Goal: Task Accomplishment & Management: Use online tool/utility

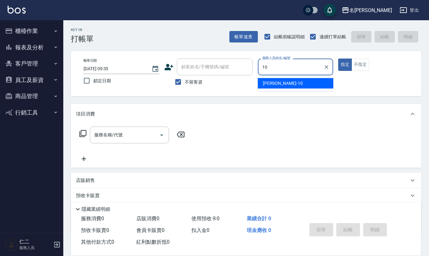
type input "[PERSON_NAME]-10"
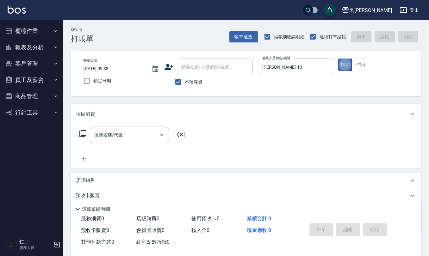
type button "true"
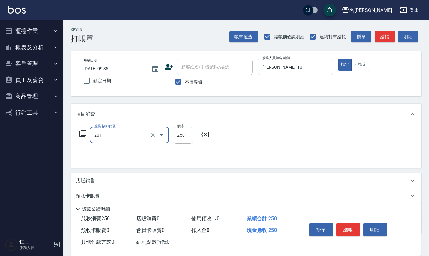
type input "洗髮(201)"
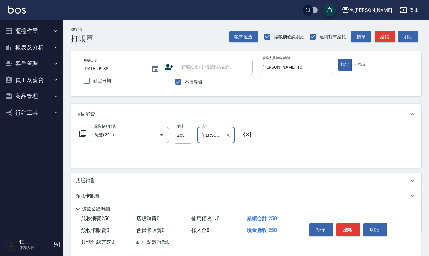
type input "[PERSON_NAME]5"
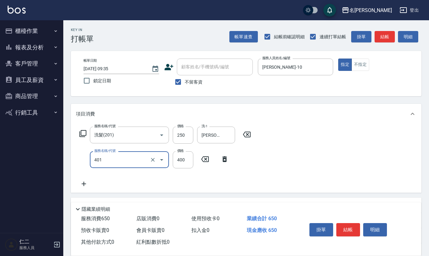
type input "剪髮(401)"
type input "405"
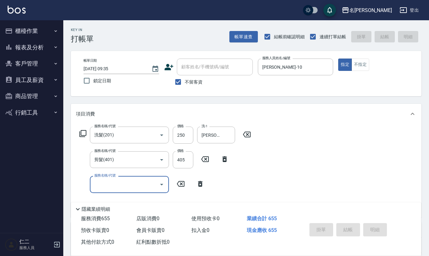
type input "[DATE] 12:14"
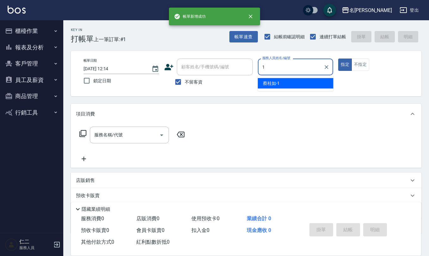
type input "[PERSON_NAME]1"
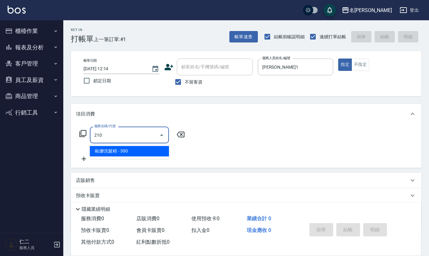
type input "[PERSON_NAME]洗髮精(210)"
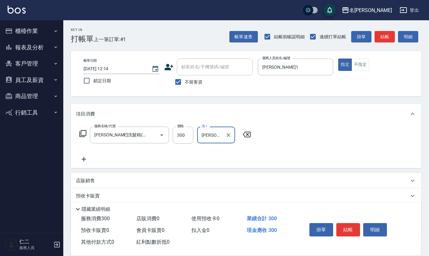
type input "[PERSON_NAME]-33"
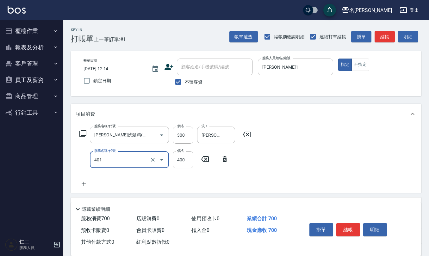
type input "剪髮(401)"
type input "405"
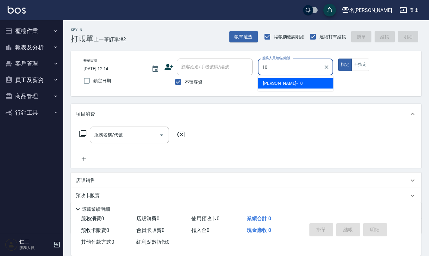
type input "[PERSON_NAME]-10"
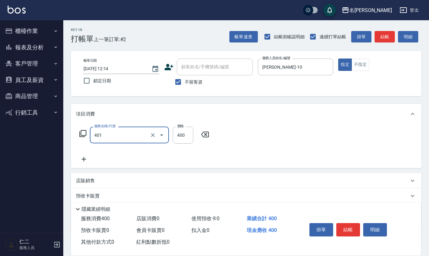
type input "剪髮(401)"
type input "405"
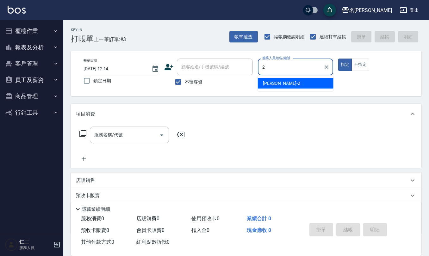
type input "[PERSON_NAME]-2"
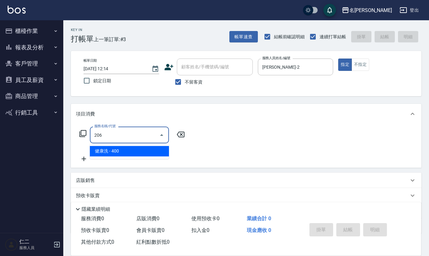
type input "健康洗(206)"
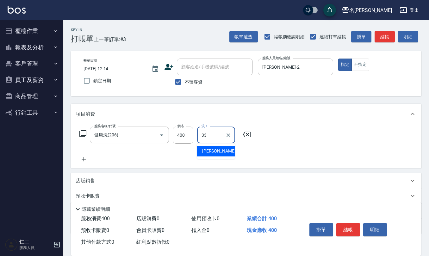
type input "[PERSON_NAME]-33"
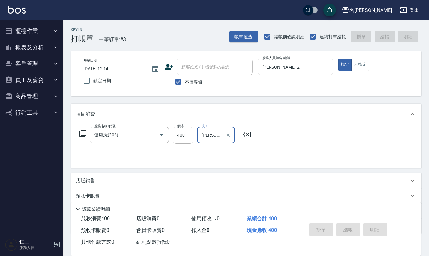
type input "[DATE] 12:19"
